Goal: Task Accomplishment & Management: Manage account settings

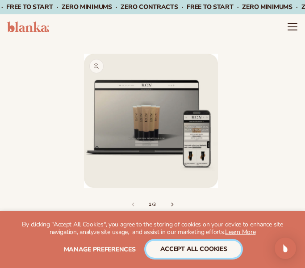
click at [135, 247] on button "accept all cookies" at bounding box center [194, 248] width 96 height 17
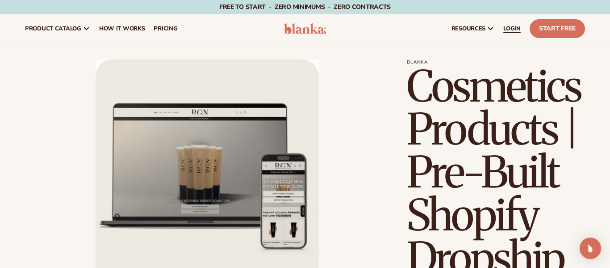
click at [135, 29] on span "LOGIN" at bounding box center [511, 28] width 17 height 7
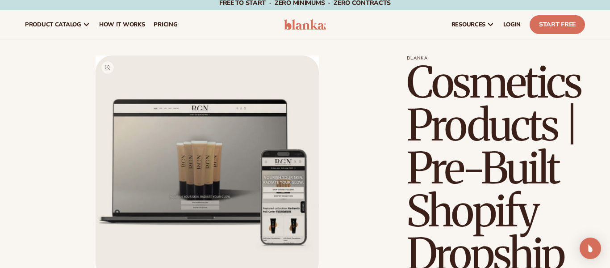
scroll to position [4, 0]
